Goal: Check status

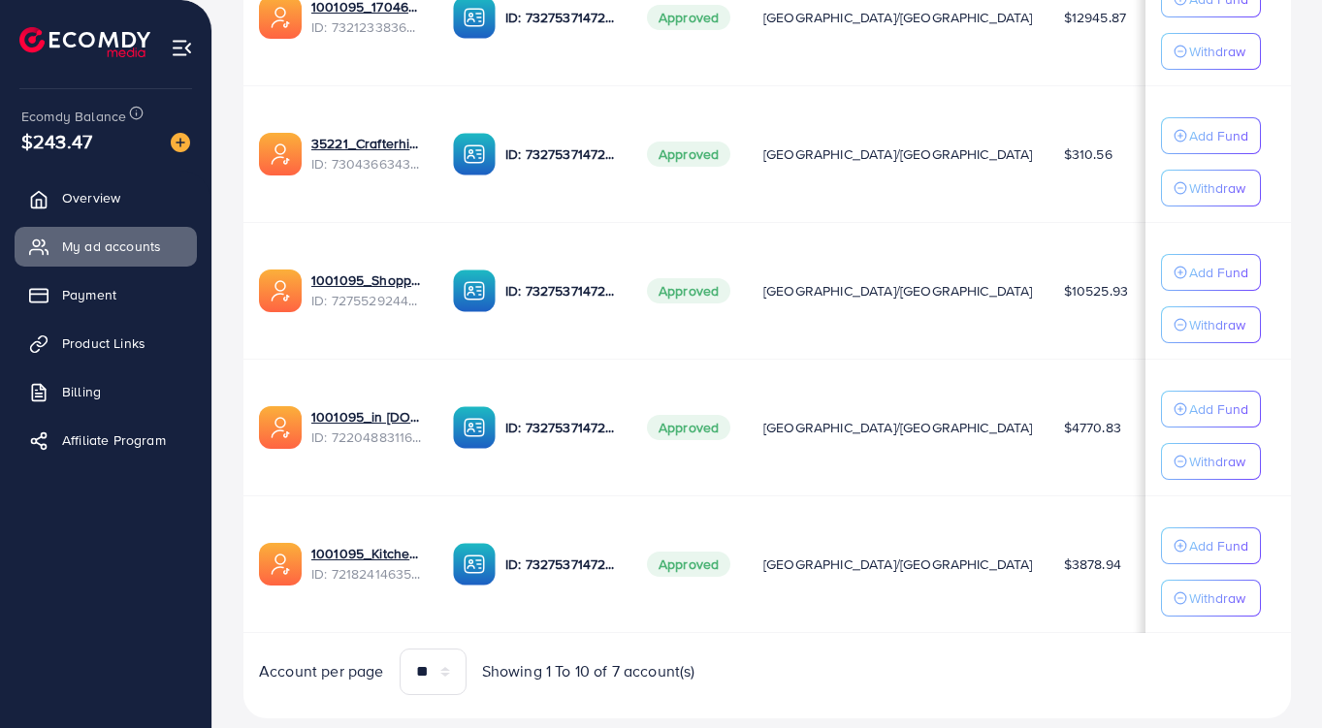
scroll to position [780, 0]
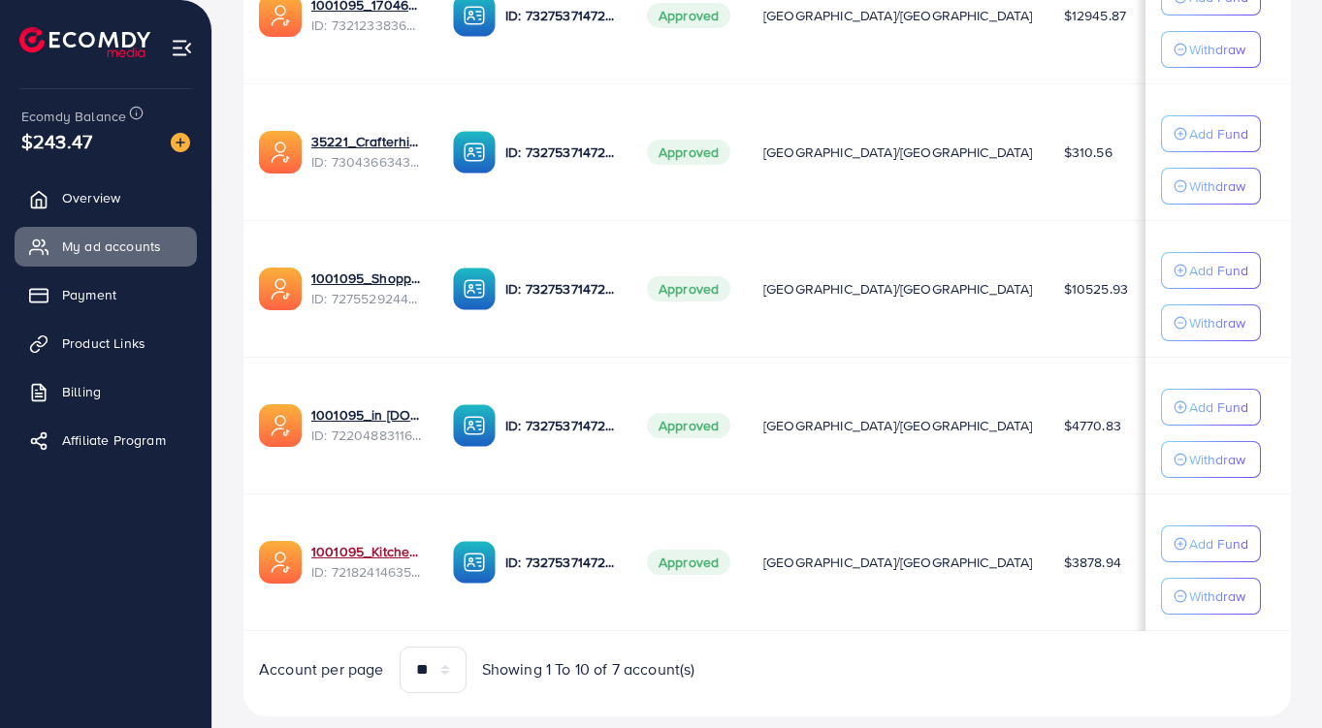
click at [358, 558] on link "1001095_Kitchenlyst_1680641549988" at bounding box center [366, 551] width 111 height 19
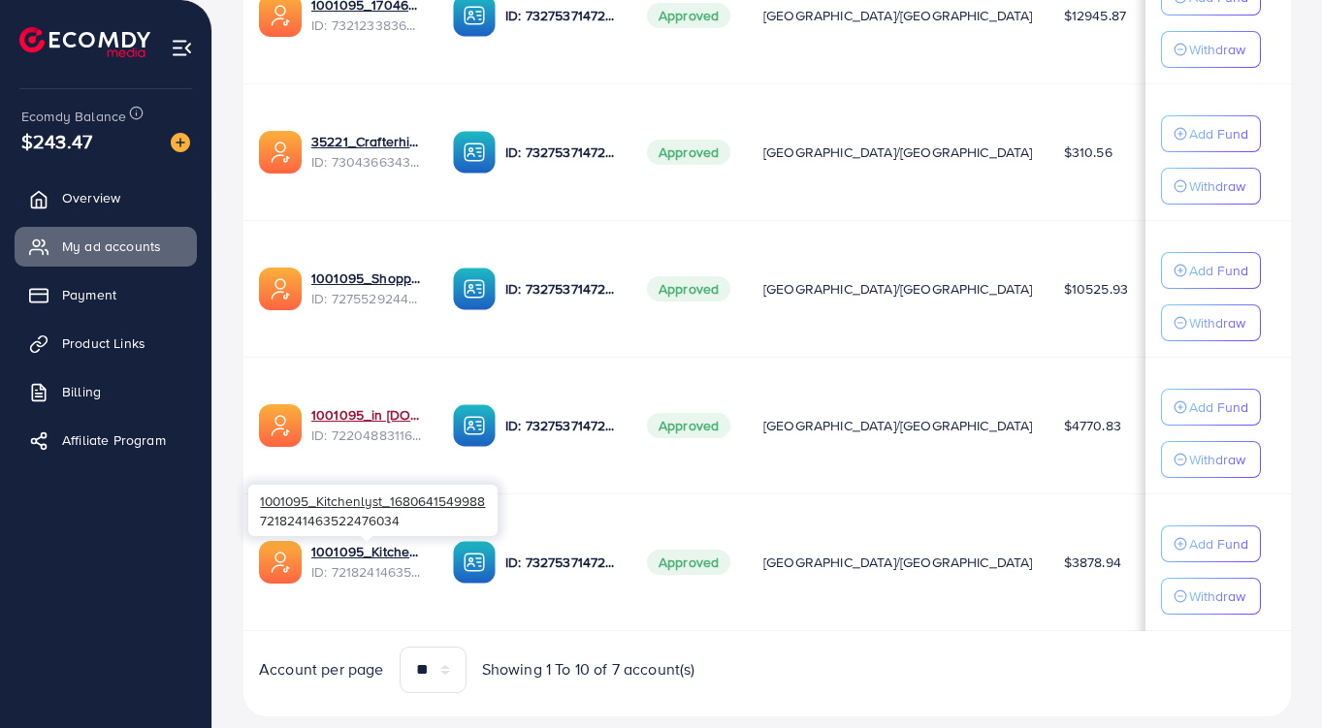
click at [375, 420] on link "1001095_in [DOMAIN_NAME]_1681150971525" at bounding box center [366, 414] width 111 height 19
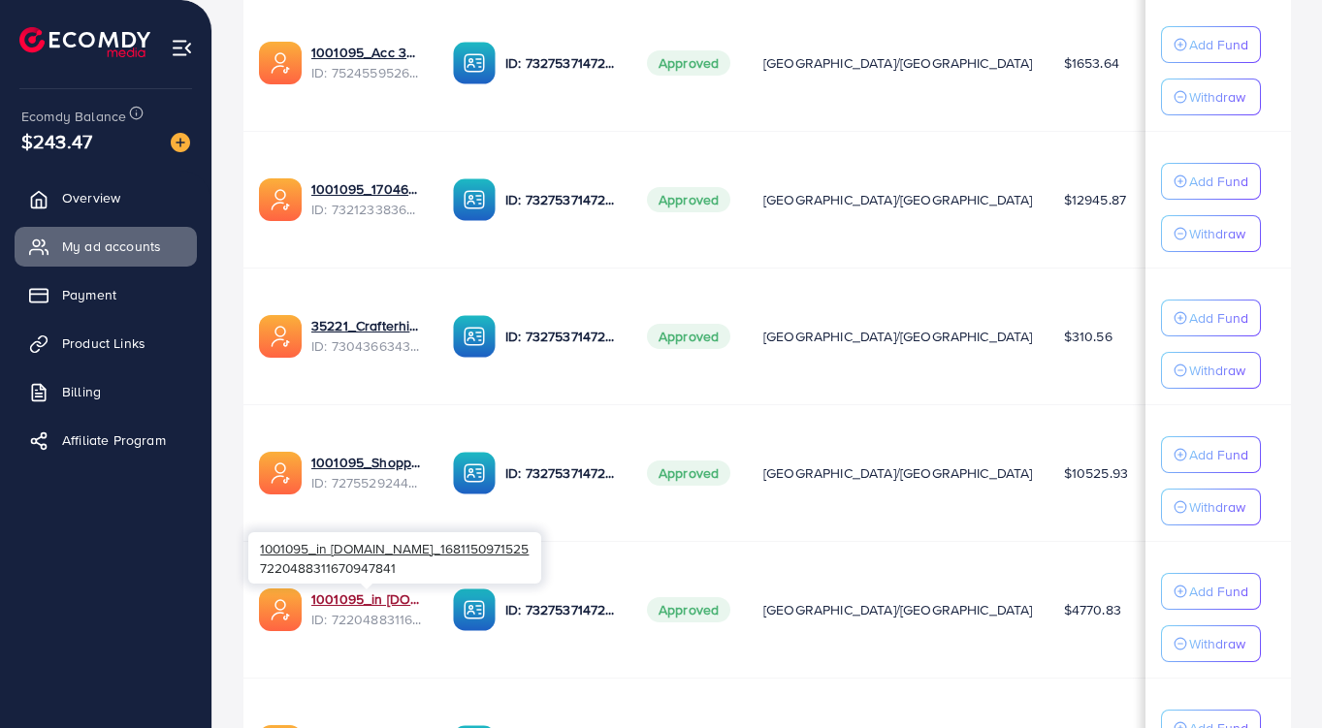
scroll to position [596, 0]
click at [366, 193] on link "1001095_1704607619722" at bounding box center [366, 187] width 111 height 19
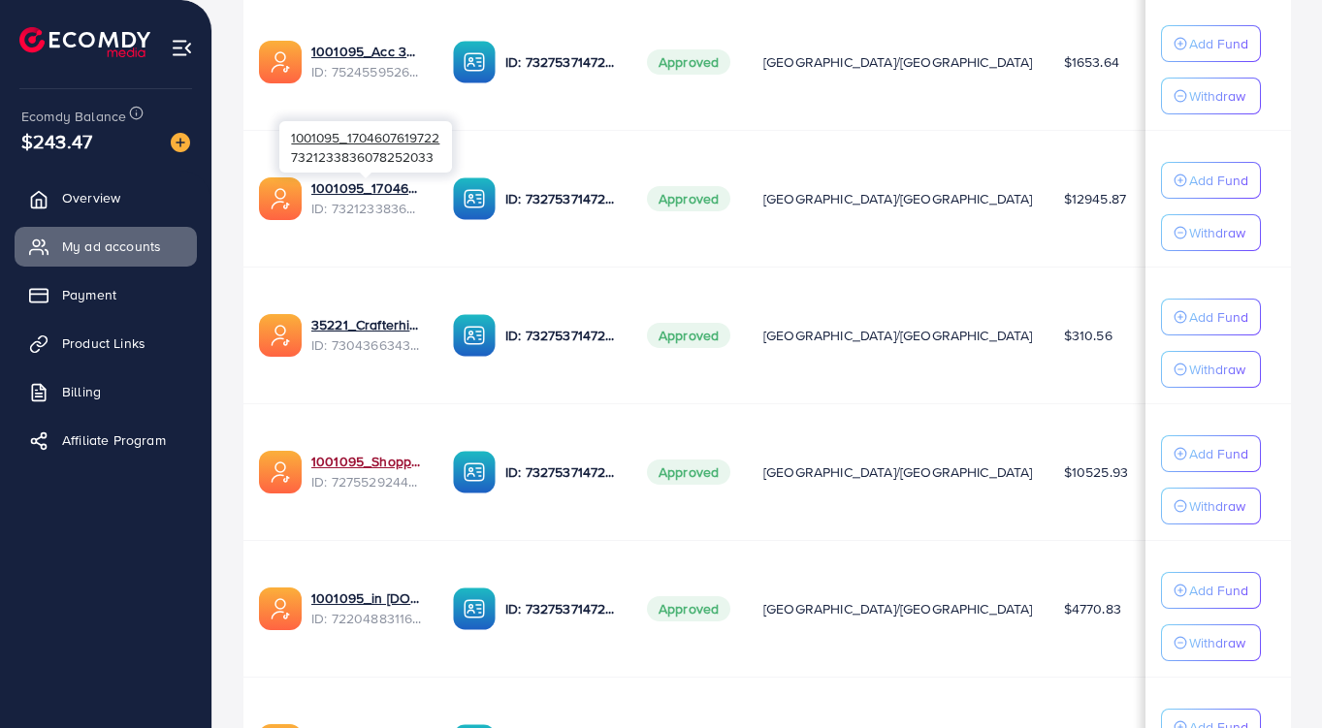
click at [390, 469] on link "1001095_Shopping Center" at bounding box center [366, 461] width 111 height 19
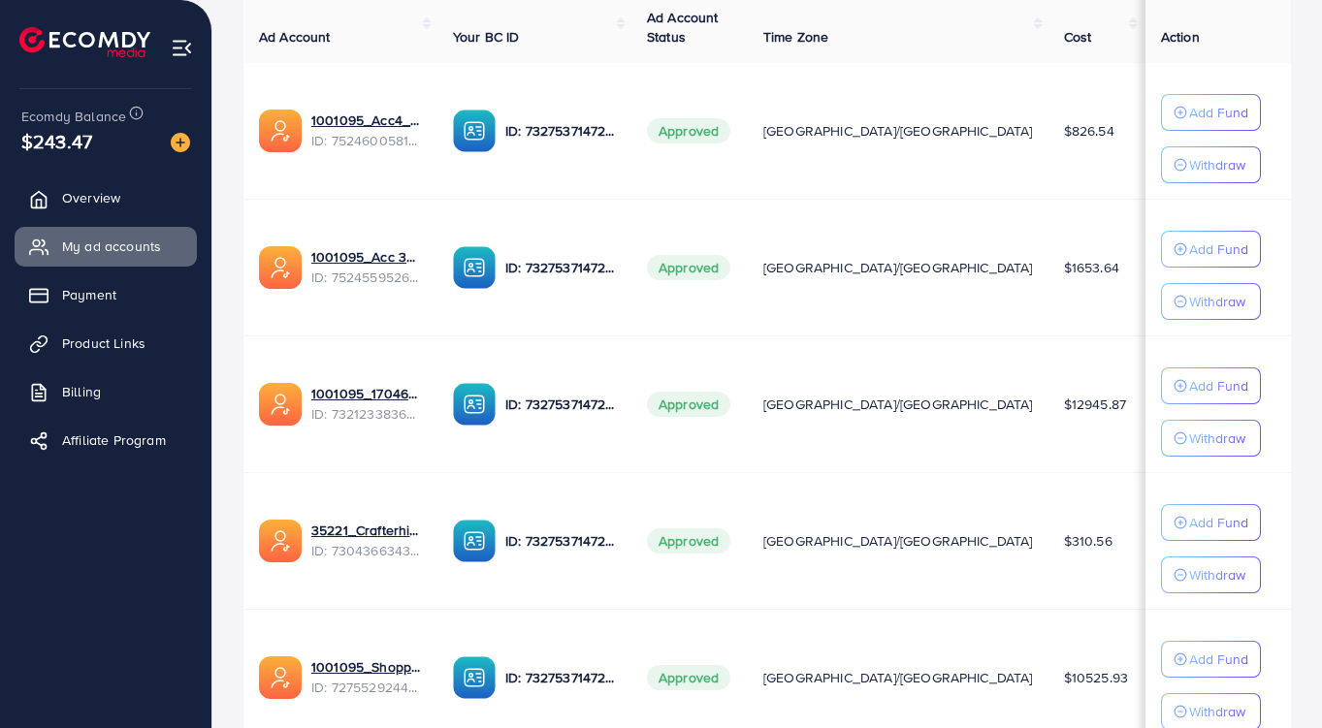
scroll to position [390, 0]
click at [1048, 335] on td "$1653.64" at bounding box center [1095, 268] width 95 height 137
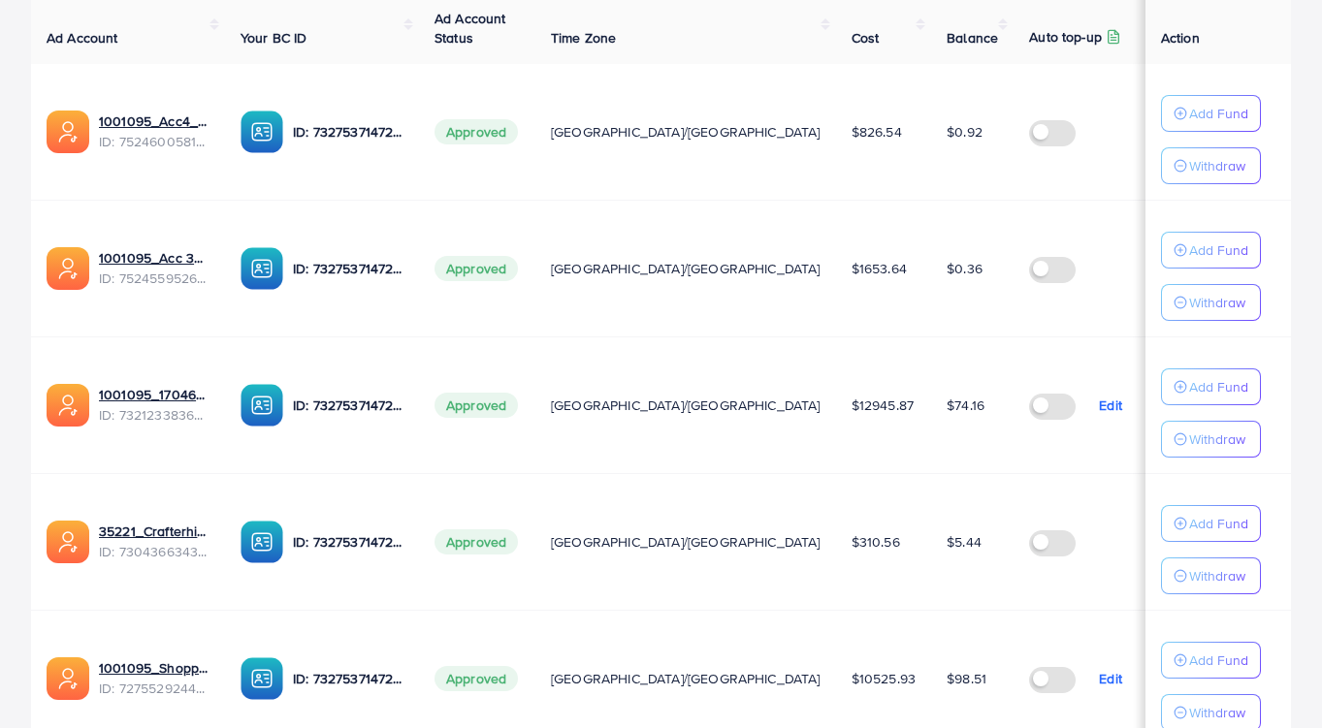
scroll to position [384, 0]
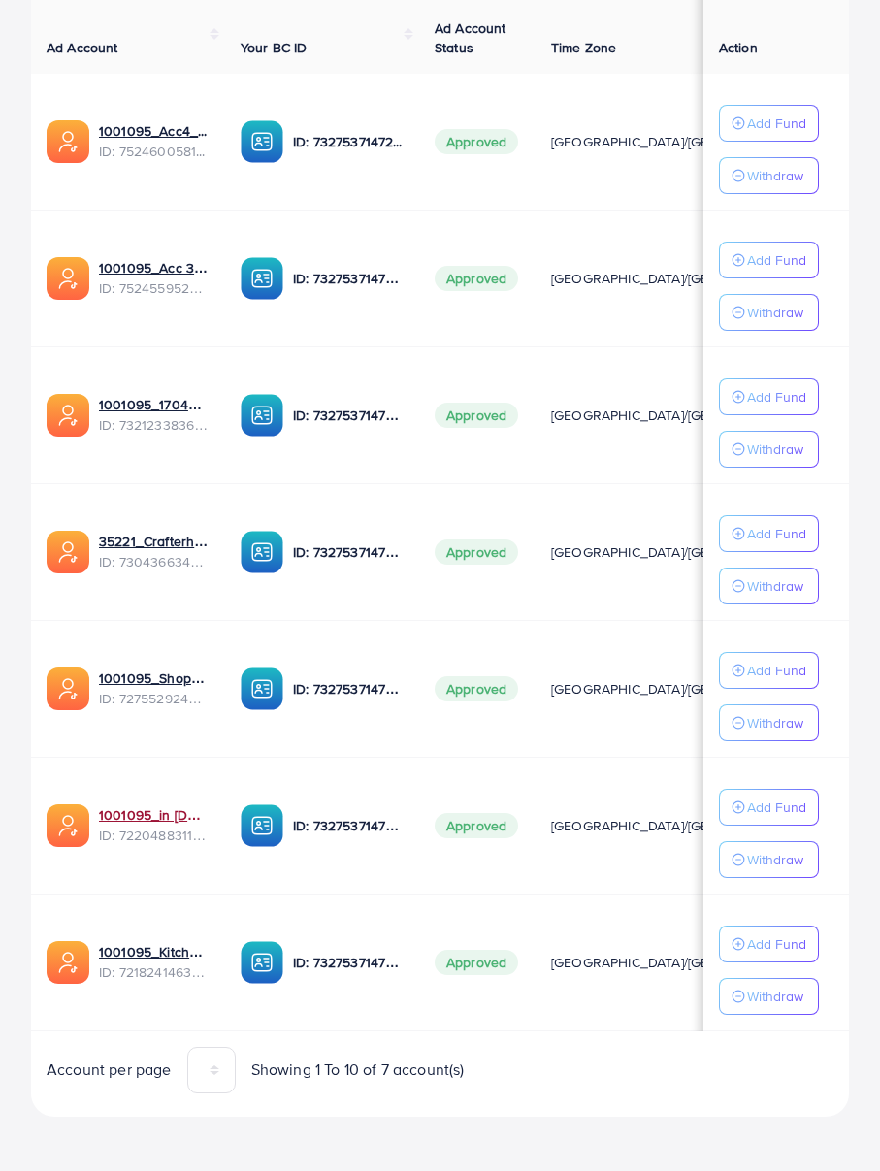
click at [136, 727] on link "1001095_in [DOMAIN_NAME]_1681150971525" at bounding box center [154, 814] width 111 height 19
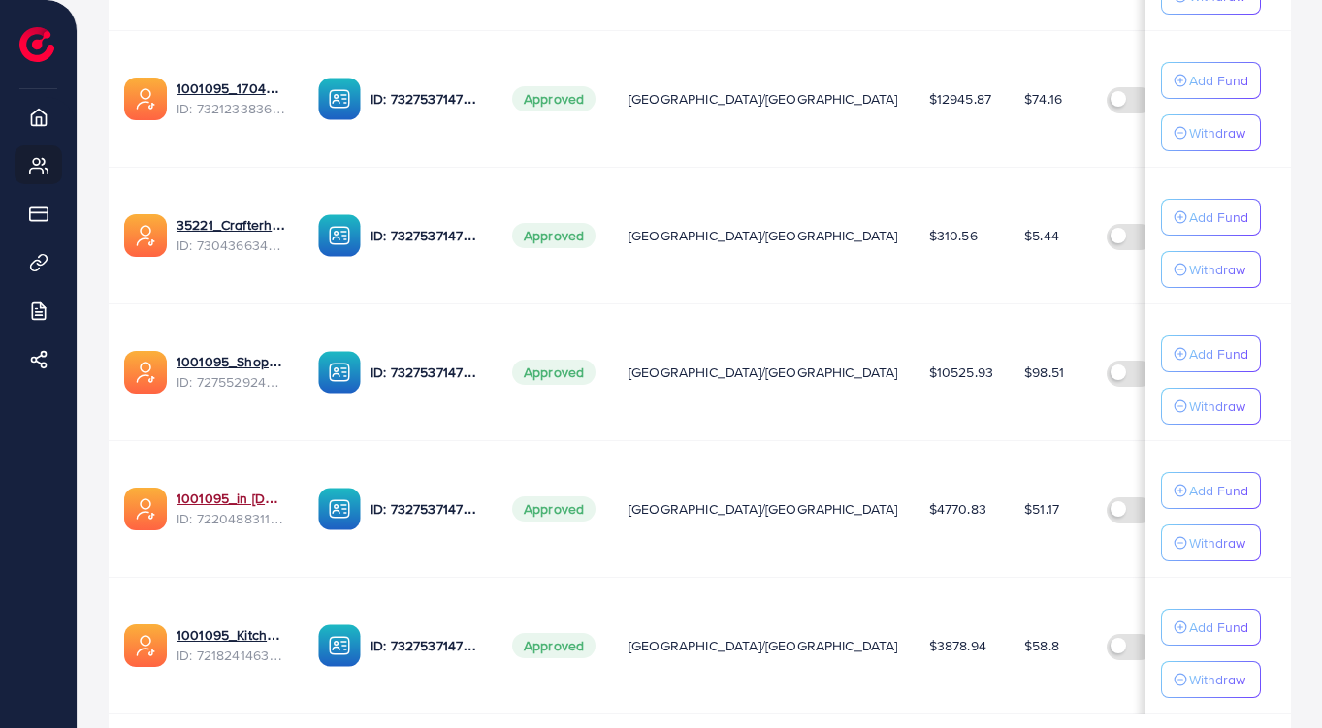
scroll to position [697, 0]
click at [220, 500] on link "1001095_in [DOMAIN_NAME]_1681150971525" at bounding box center [232, 497] width 111 height 19
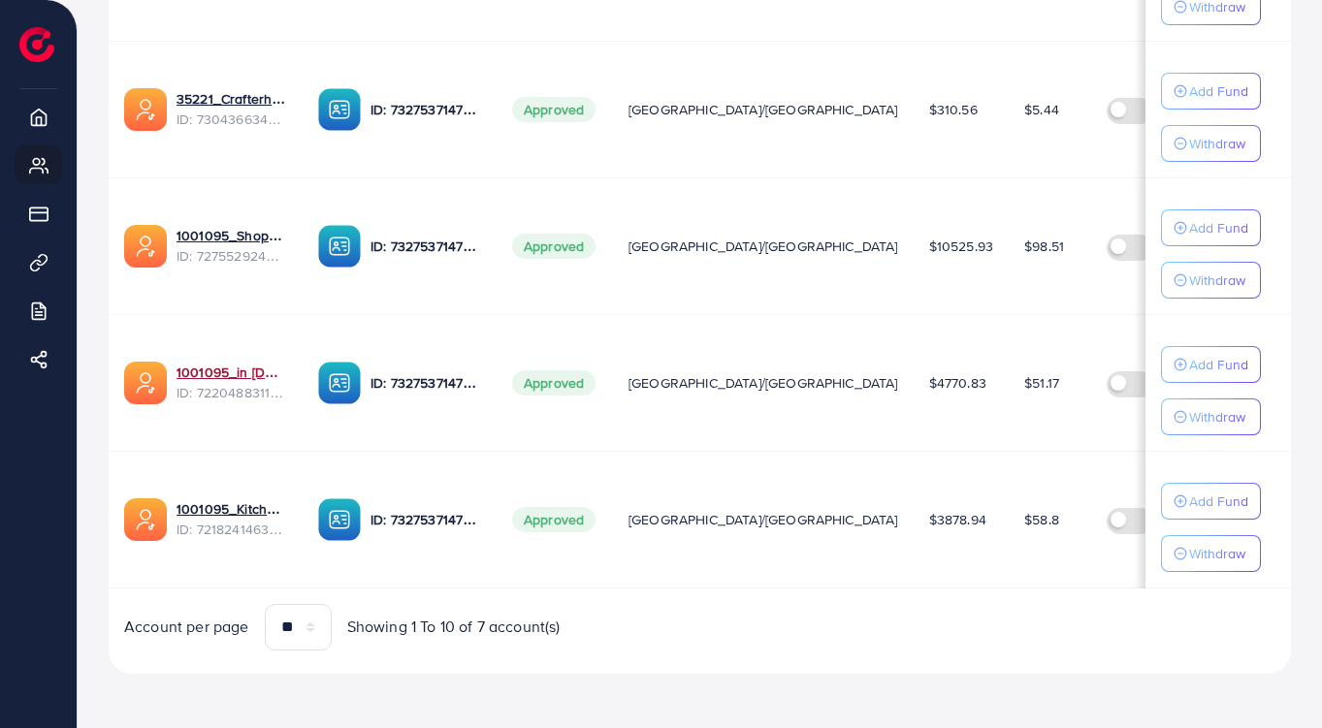
scroll to position [823, 0]
click at [232, 503] on link "1001095_Kitchenlyst_1680641549988" at bounding box center [232, 508] width 111 height 19
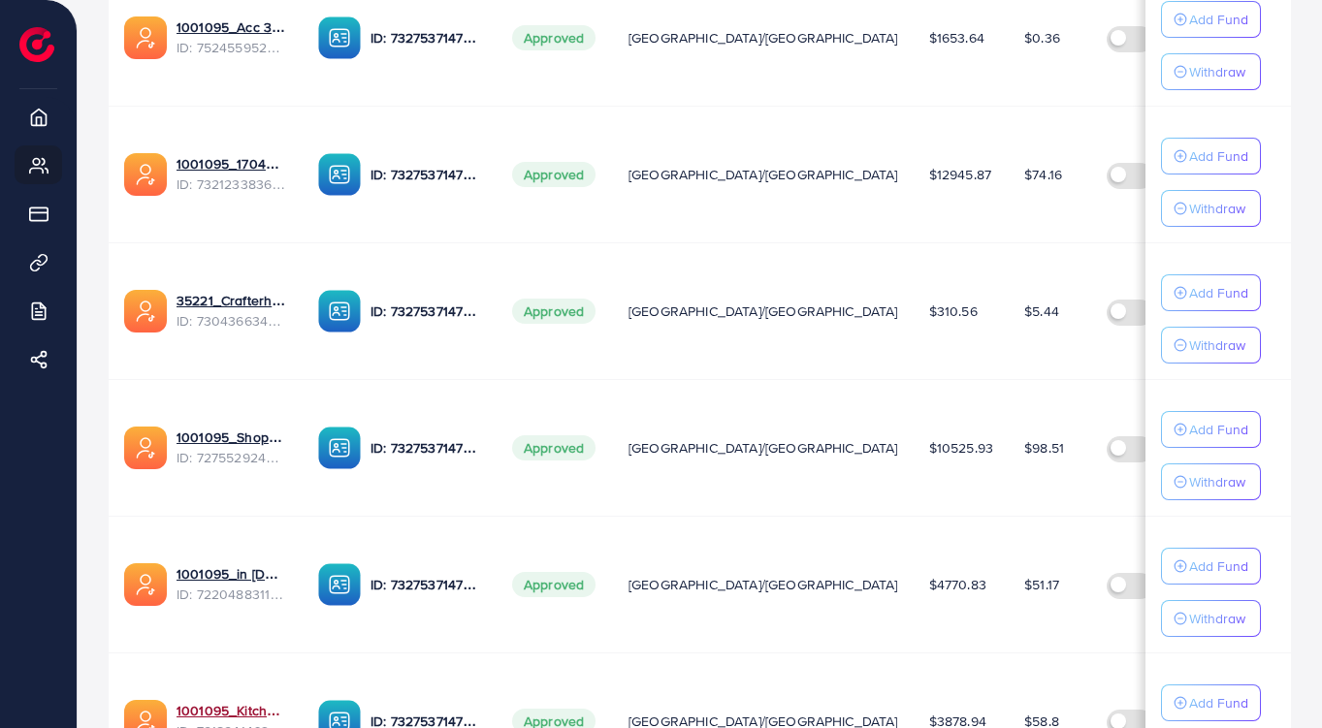
scroll to position [624, 0]
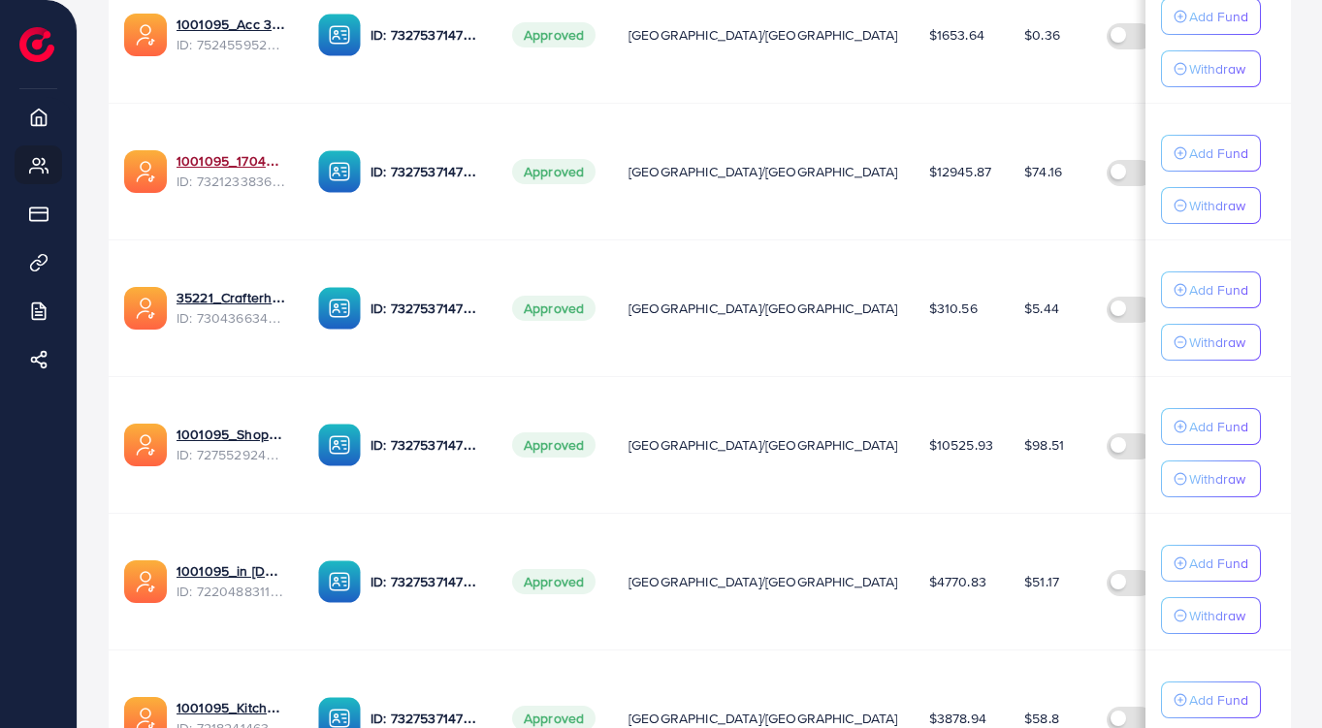
click at [218, 167] on link "1001095_1704607619722" at bounding box center [232, 160] width 111 height 19
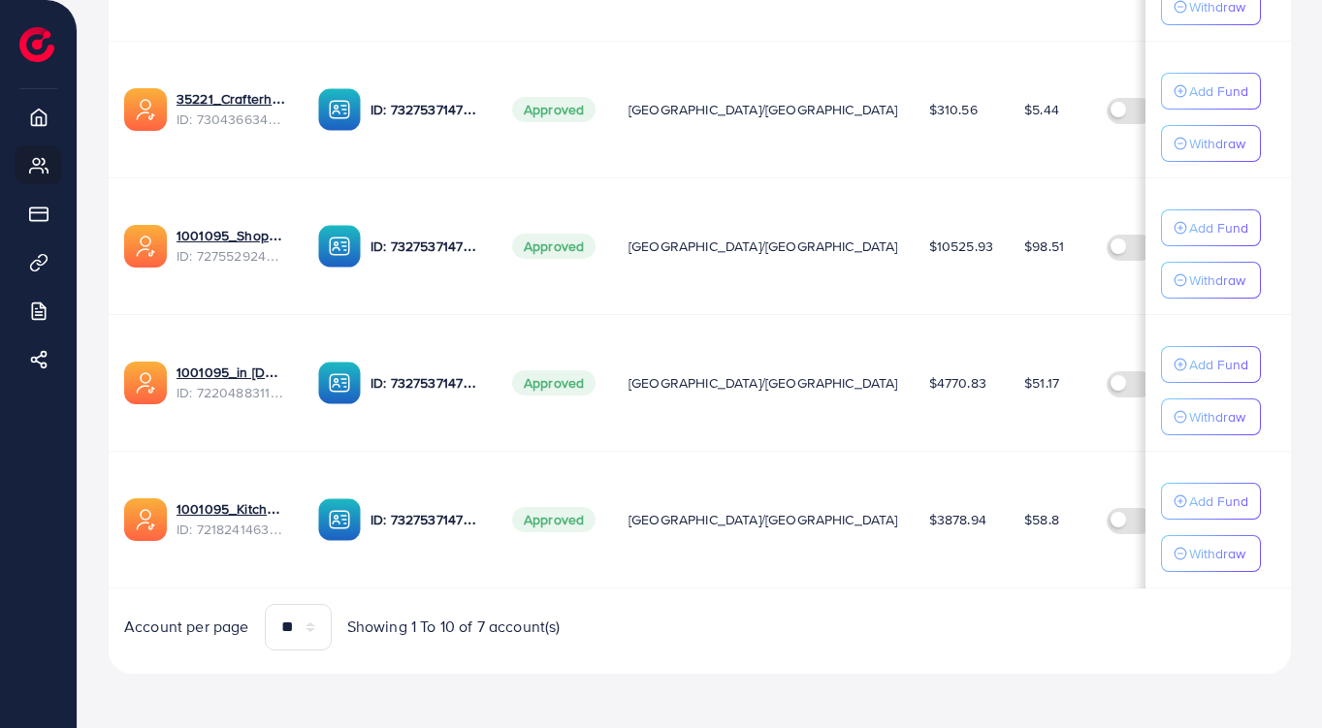
scroll to position [823, 0]
click at [210, 503] on link "1001095_Kitchenlyst_1680641549988" at bounding box center [232, 508] width 111 height 19
click at [242, 365] on link "1001095_in [DOMAIN_NAME]_1681150971525" at bounding box center [232, 372] width 111 height 19
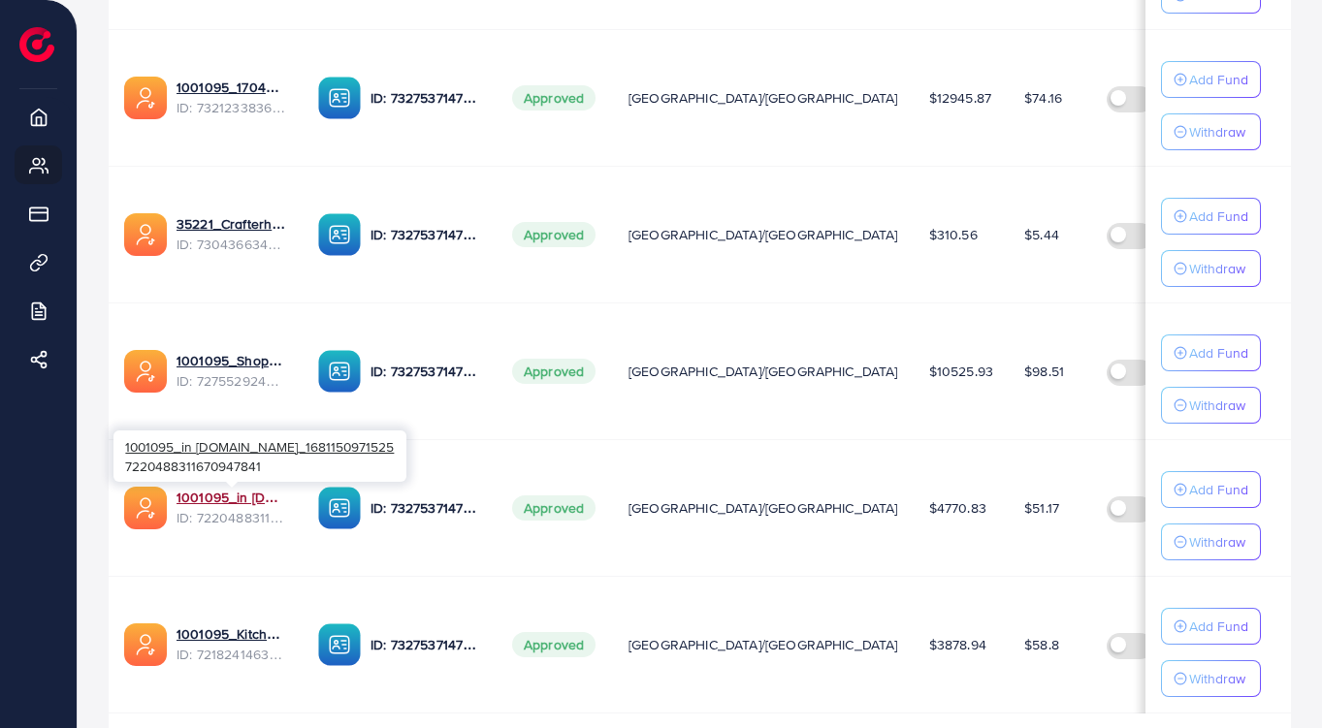
scroll to position [698, 0]
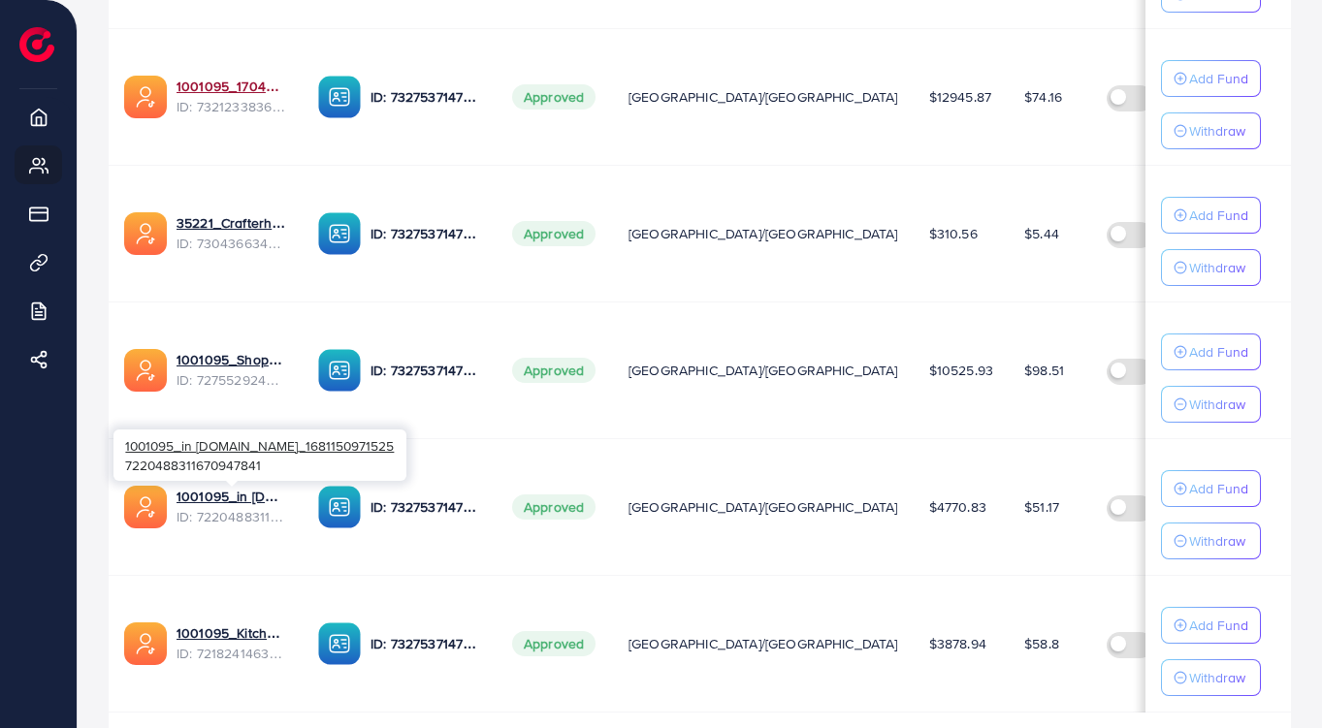
click at [233, 91] on link "1001095_1704607619722" at bounding box center [232, 86] width 111 height 19
